Goal: Use online tool/utility: Use online tool/utility

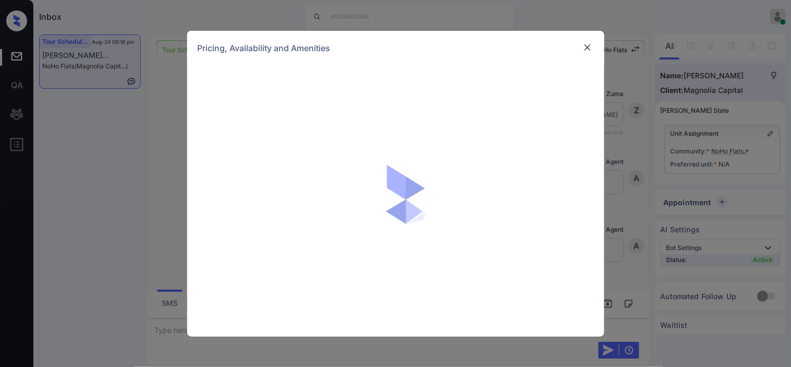
scroll to position [2658, 0]
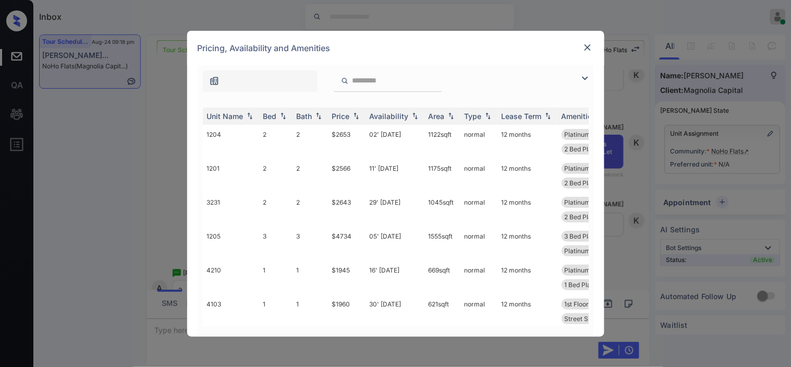
click at [588, 77] on img at bounding box center [585, 78] width 13 height 13
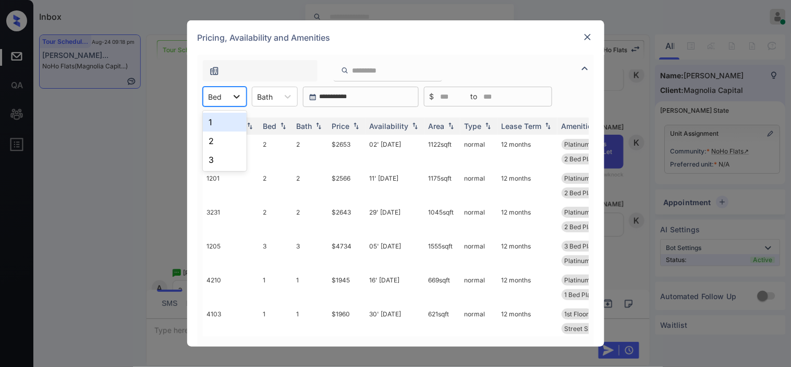
click at [232, 94] on icon at bounding box center [237, 96] width 10 height 10
drag, startPoint x: 222, startPoint y: 139, endPoint x: 349, endPoint y: 138, distance: 127.2
click at [222, 139] on div "2" at bounding box center [225, 140] width 44 height 19
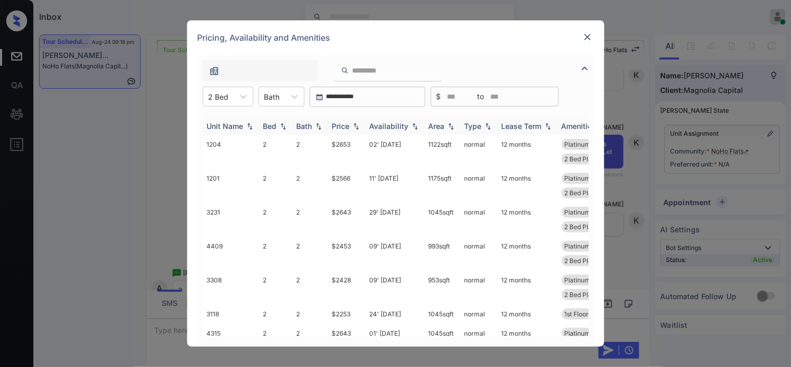
click at [351, 124] on img at bounding box center [356, 126] width 10 height 7
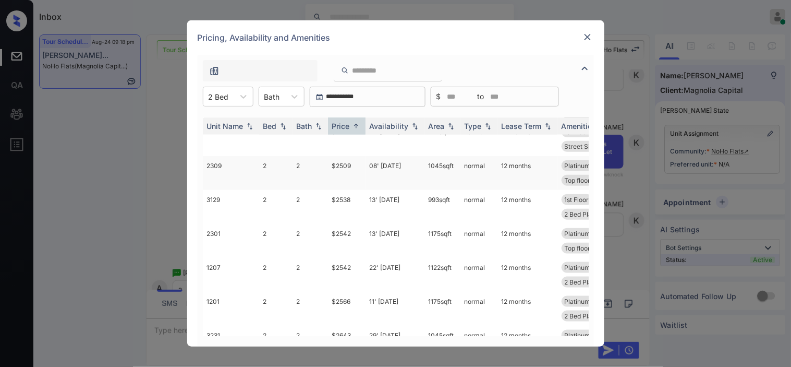
scroll to position [174, 0]
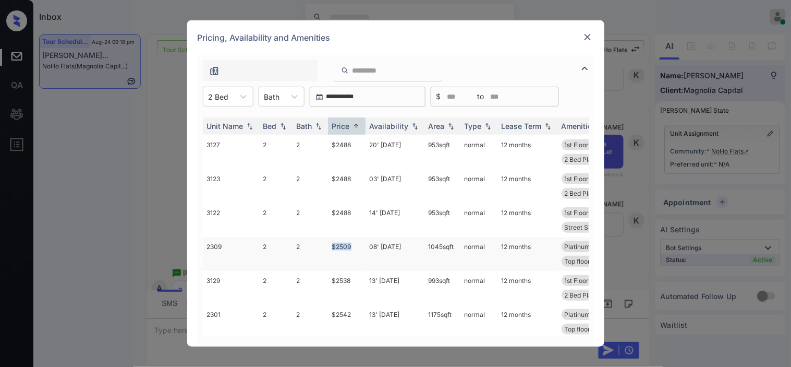
drag, startPoint x: 329, startPoint y: 247, endPoint x: 357, endPoint y: 249, distance: 28.2
click at [357, 249] on td "$2509" at bounding box center [347, 254] width 38 height 34
copy td "$2509"
click at [350, 246] on td "$2509" at bounding box center [347, 254] width 38 height 34
click at [350, 244] on td "$2509" at bounding box center [347, 254] width 38 height 34
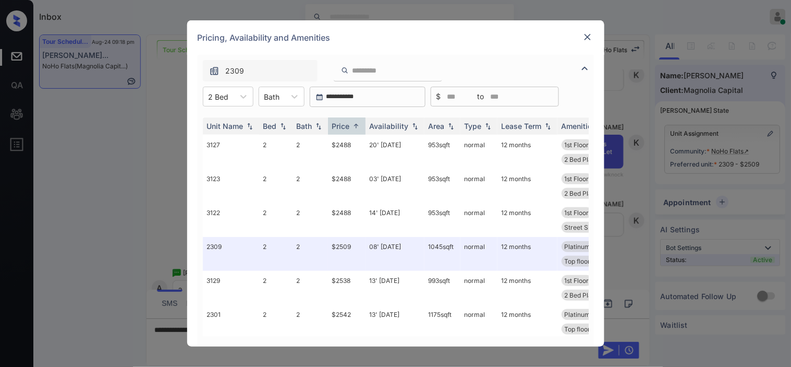
click at [593, 35] on div at bounding box center [587, 37] width 13 height 13
